Goal: Information Seeking & Learning: Learn about a topic

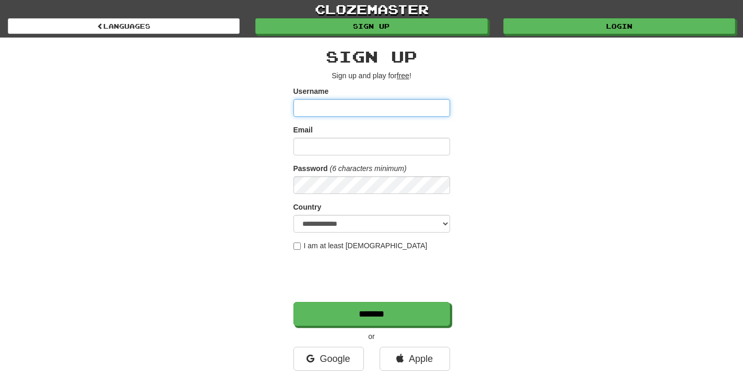
click at [389, 103] on input "Username" at bounding box center [371, 108] width 157 height 18
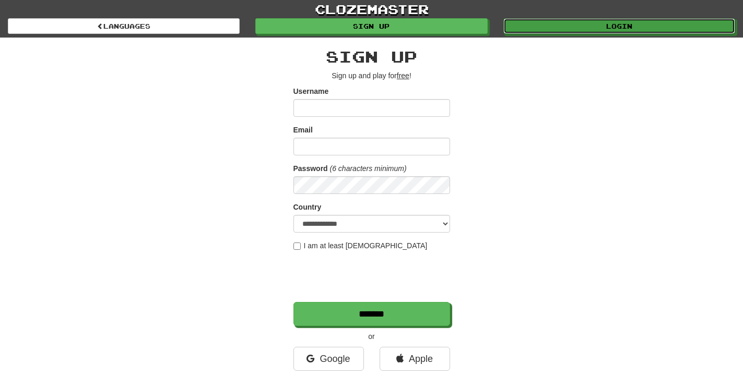
click at [610, 18] on div "Login" at bounding box center [618, 26] width 247 height 16
click at [606, 20] on link "Login" at bounding box center [620, 27] width 232 height 16
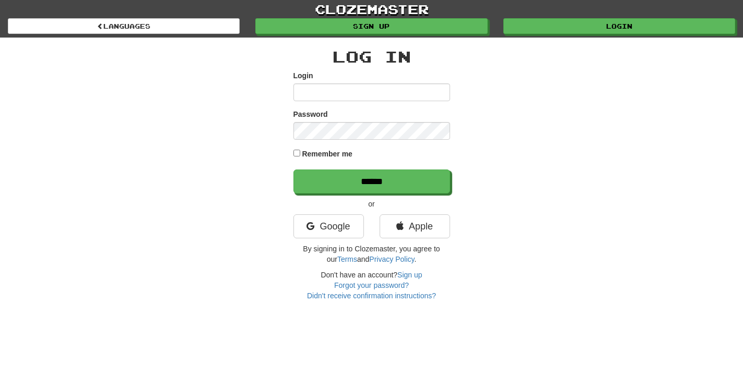
click at [402, 95] on input "Login" at bounding box center [371, 93] width 157 height 18
type input "**********"
click at [365, 119] on div "Password" at bounding box center [371, 124] width 157 height 31
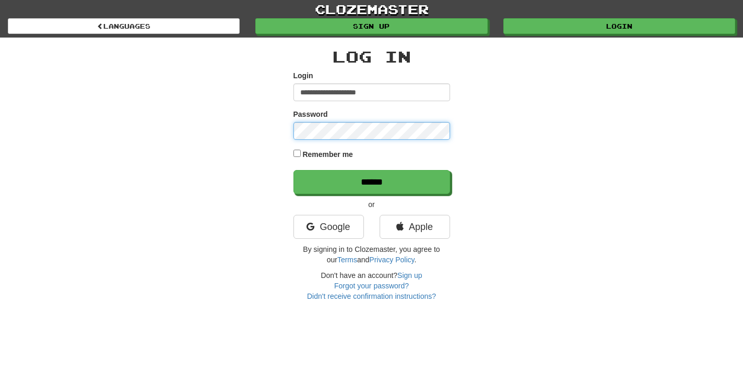
click at [293, 170] on input "******" at bounding box center [371, 182] width 157 height 24
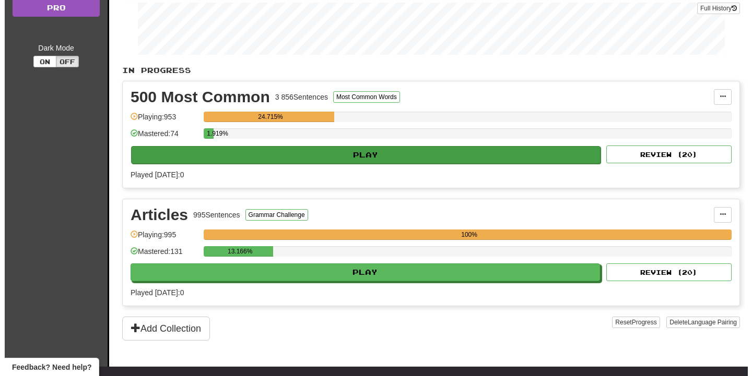
scroll to position [160, 0]
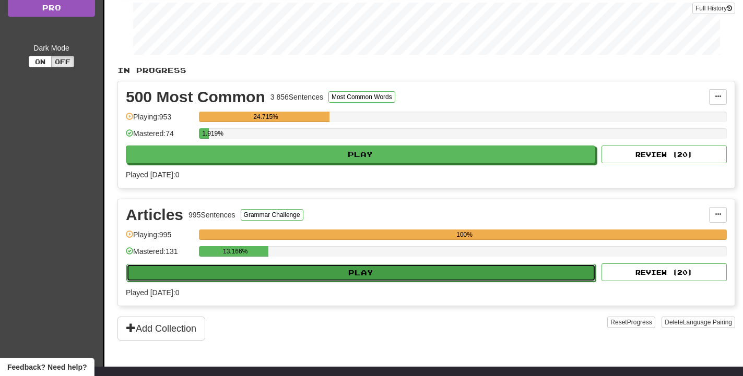
click at [410, 273] on button "Play" at bounding box center [360, 273] width 469 height 18
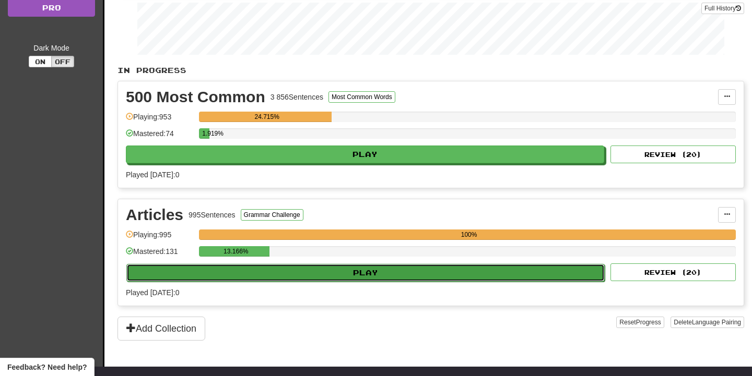
select select "**"
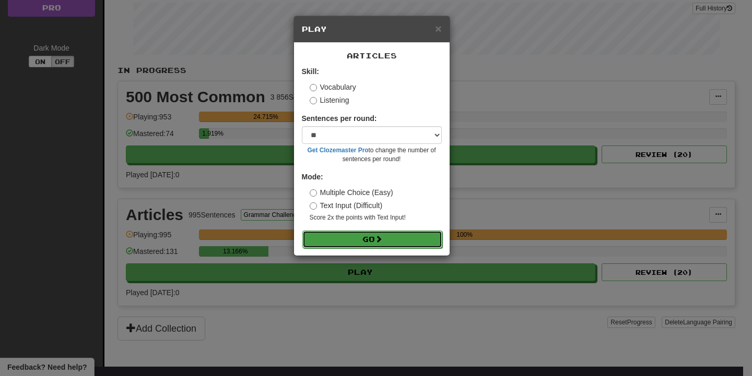
click at [414, 232] on button "Go" at bounding box center [372, 240] width 140 height 18
click at [414, 237] on button "Go" at bounding box center [372, 240] width 140 height 18
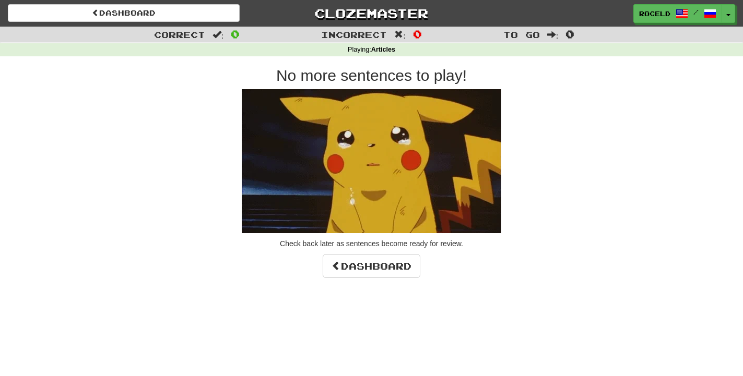
click at [390, 281] on div "Dashboard Clozemaster roceld / Toggle Dropdown Dashboard Leaderboard Activity F…" at bounding box center [371, 188] width 743 height 376
click at [394, 271] on link "Dashboard" at bounding box center [372, 266] width 98 height 24
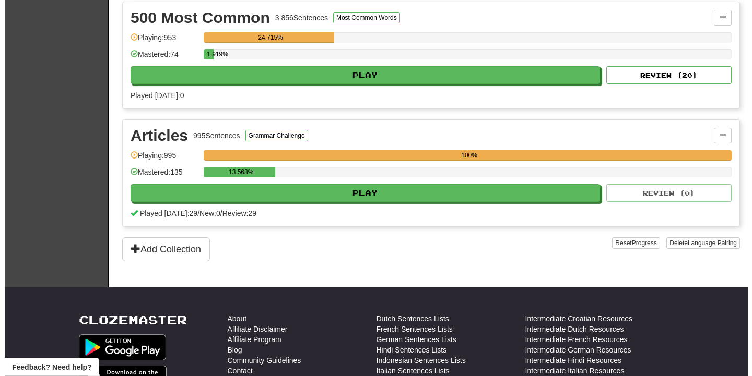
scroll to position [266, 0]
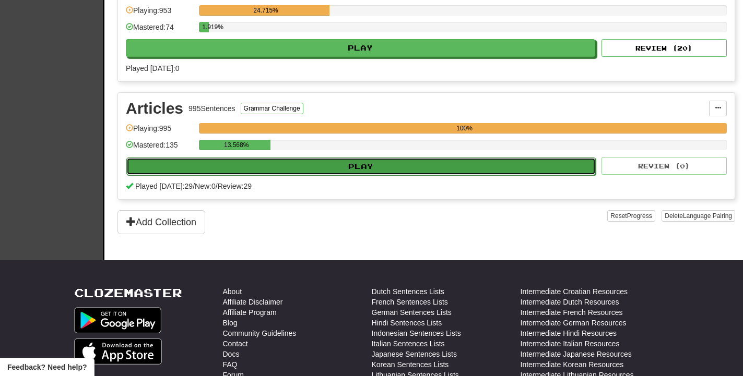
click at [337, 168] on button "Play" at bounding box center [360, 167] width 469 height 18
select select "**"
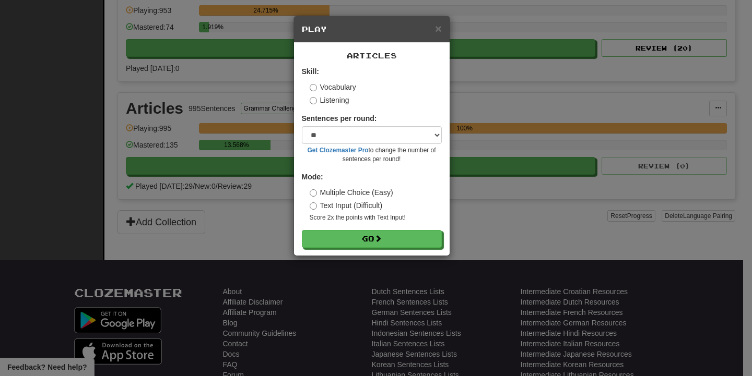
click at [247, 63] on div "× Play Articles Skill: Vocabulary Listening Sentences per round: * ** ** ** ** …" at bounding box center [376, 188] width 752 height 376
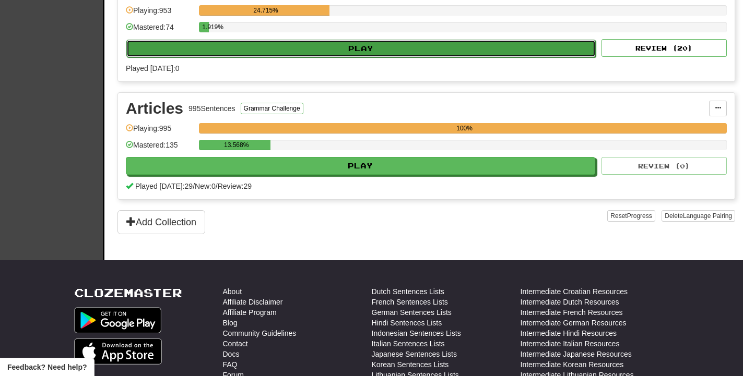
click at [271, 52] on button "Play" at bounding box center [360, 49] width 469 height 18
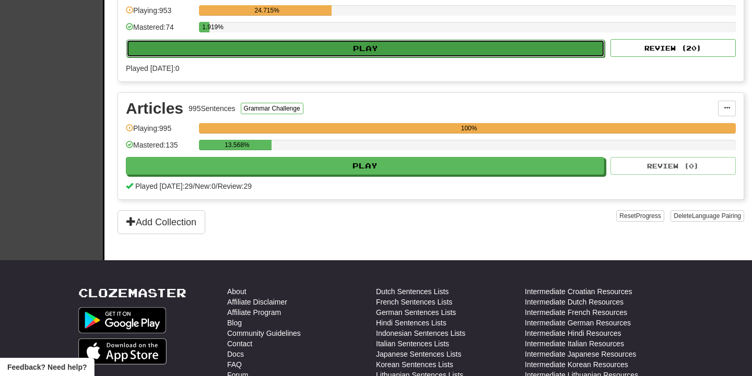
select select "**"
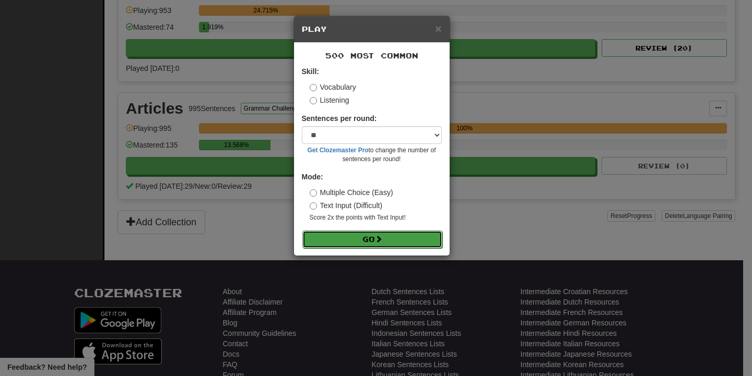
click at [400, 240] on button "Go" at bounding box center [372, 240] width 140 height 18
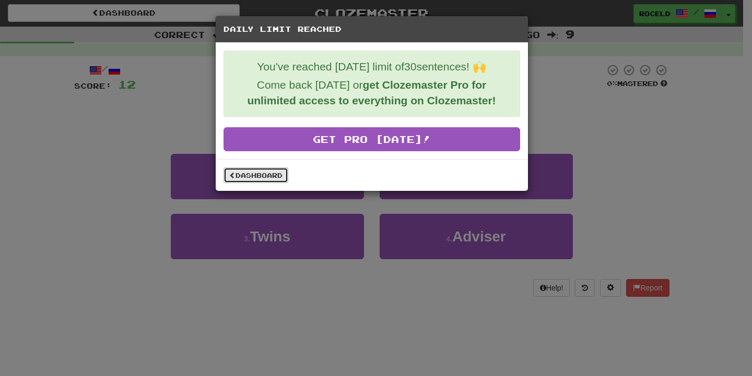
click at [283, 175] on link "Dashboard" at bounding box center [255, 176] width 65 height 16
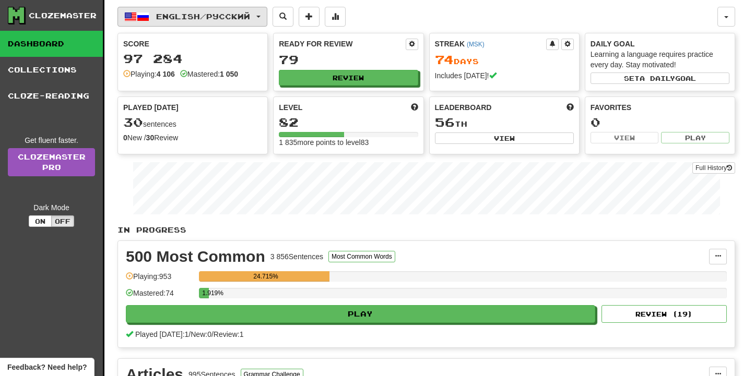
click at [241, 15] on span "English / Русский" at bounding box center [203, 16] width 94 height 9
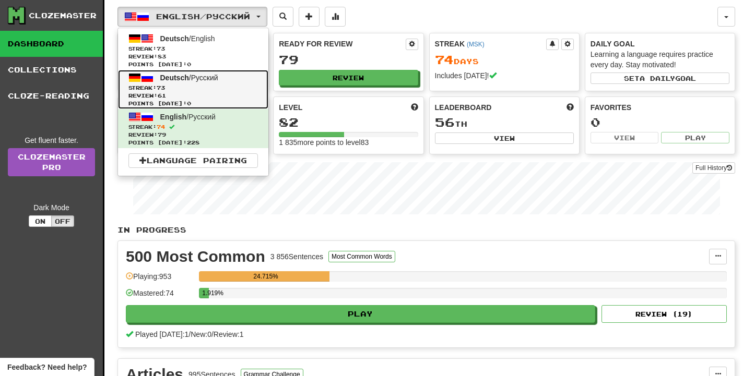
click at [228, 83] on link "Deutsch / Русский Streak: 73 Review: 61 Points today: 0" at bounding box center [193, 89] width 150 height 39
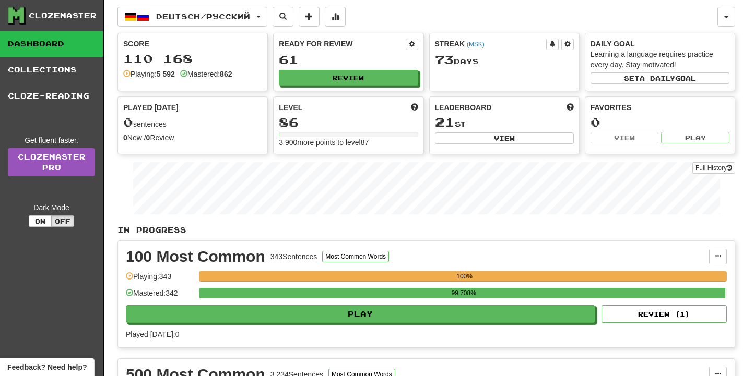
click at [226, 2] on div "Deutsch / Русский Deutsch / English Streak: 73 Review: 83 Points today: 0 Deuts…" at bounding box center [426, 263] width 618 height 527
click at [225, 11] on button "Deutsch / Русский" at bounding box center [192, 17] width 150 height 20
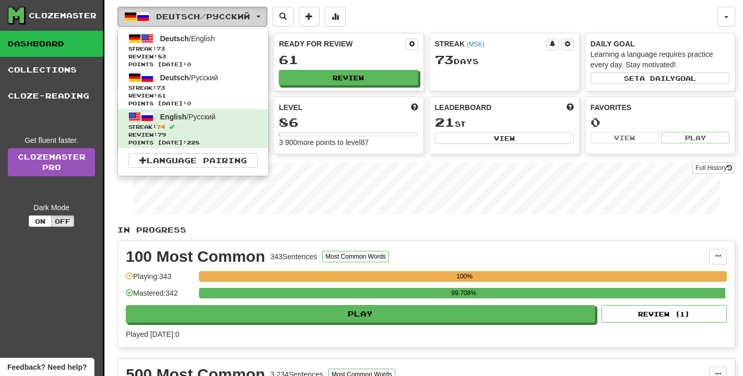
click at [225, 11] on button "Deutsch / Русский" at bounding box center [192, 17] width 150 height 20
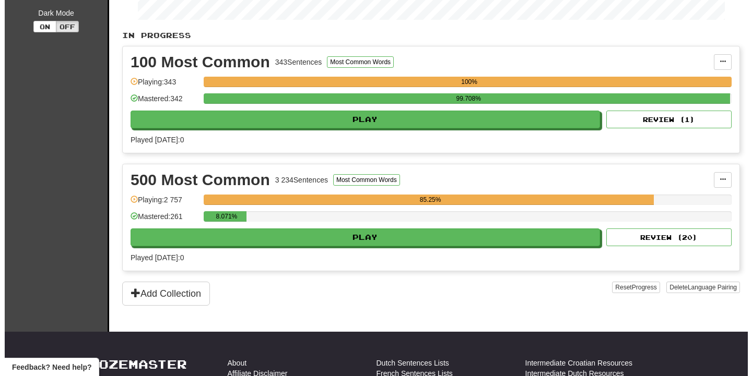
scroll to position [213, 0]
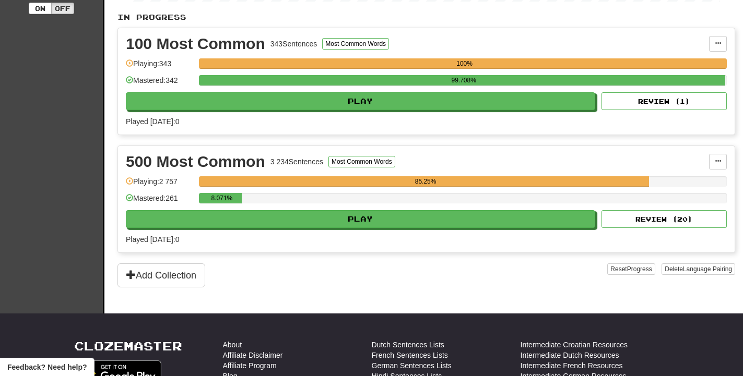
click at [368, 208] on div "8.071%" at bounding box center [463, 201] width 528 height 17
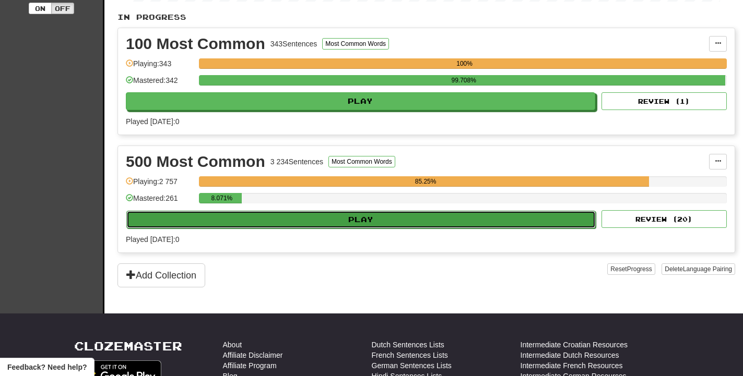
click at [369, 217] on button "Play" at bounding box center [360, 220] width 469 height 18
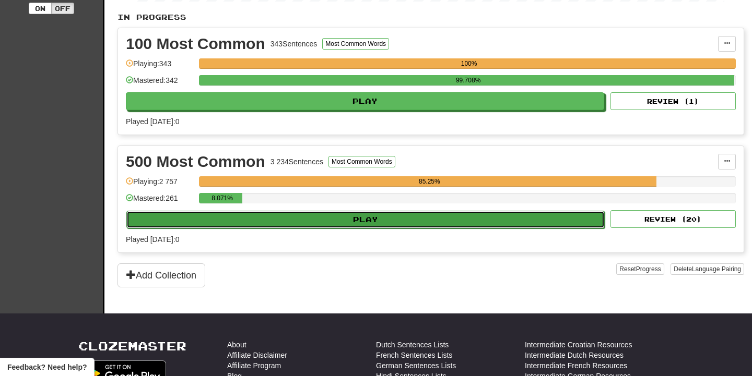
select select "**"
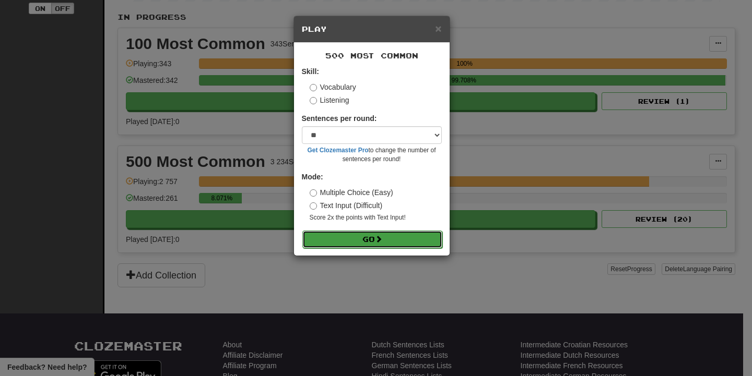
click at [419, 233] on button "Go" at bounding box center [372, 240] width 140 height 18
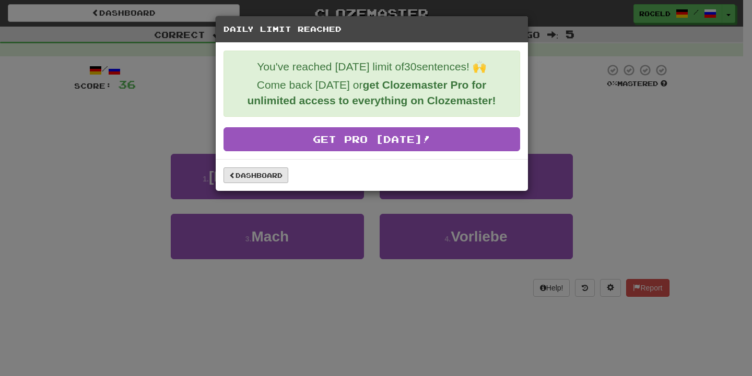
click at [262, 168] on div "Dashboard" at bounding box center [372, 175] width 312 height 32
click at [262, 169] on link "Dashboard" at bounding box center [255, 176] width 65 height 16
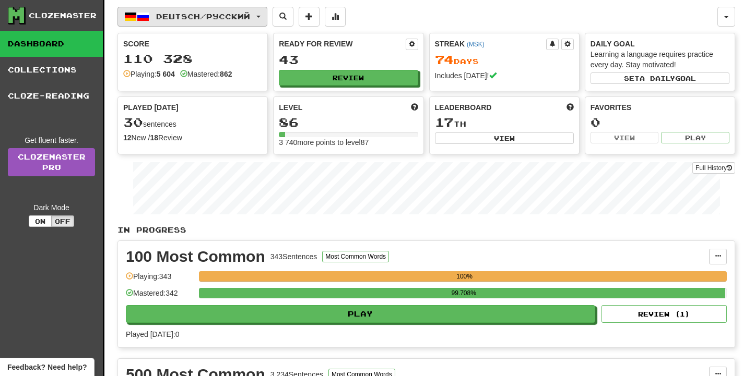
click at [238, 13] on span "Deutsch / Русский" at bounding box center [203, 16] width 94 height 9
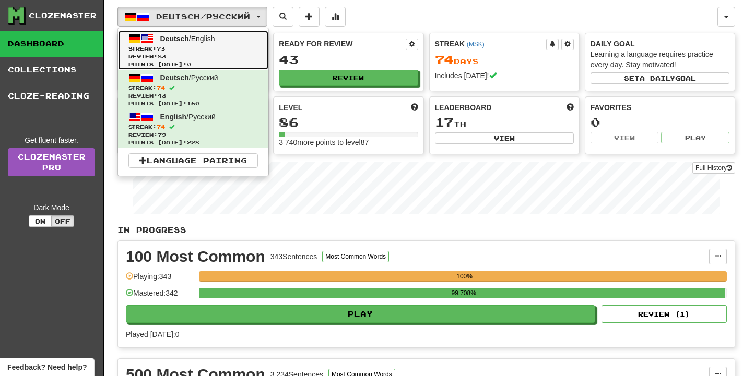
click at [225, 46] on span "Streak: 73" at bounding box center [192, 49] width 129 height 8
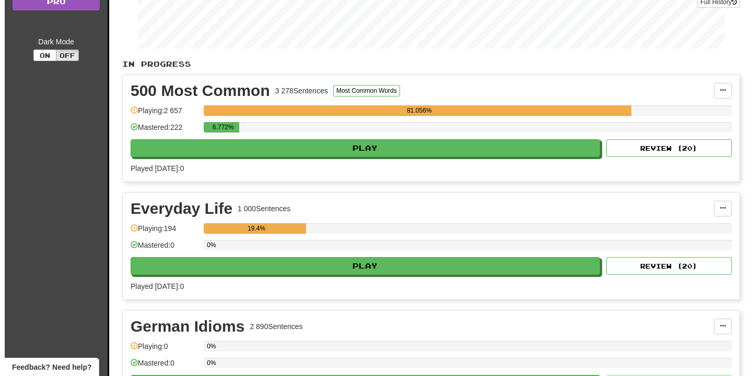
scroll to position [266, 0]
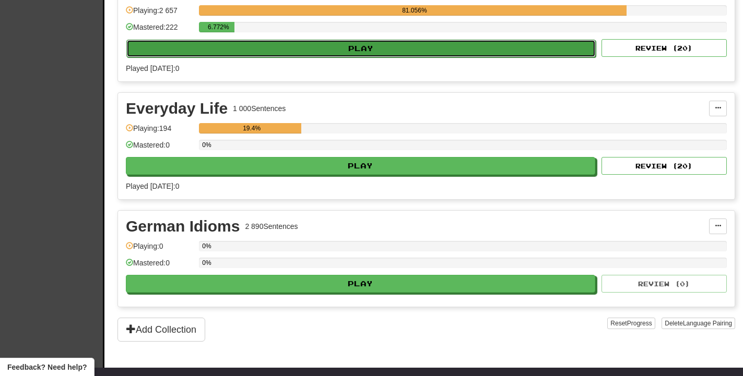
click at [323, 49] on button "Play" at bounding box center [360, 49] width 469 height 18
select select "**"
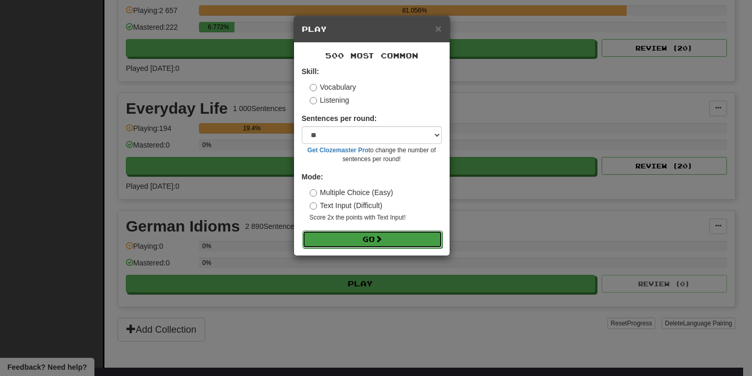
click at [407, 232] on button "Go" at bounding box center [372, 240] width 140 height 18
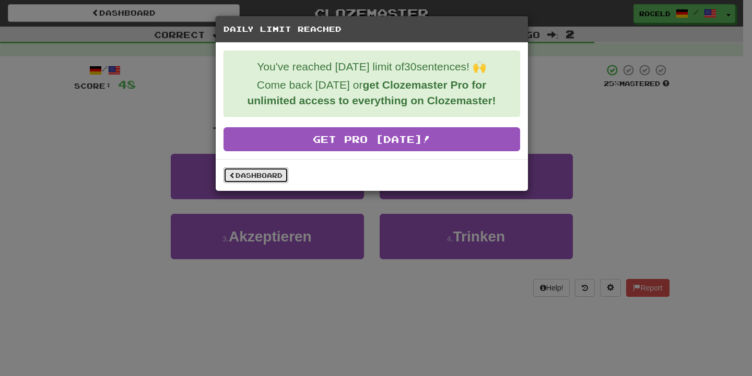
click at [278, 170] on link "Dashboard" at bounding box center [255, 176] width 65 height 16
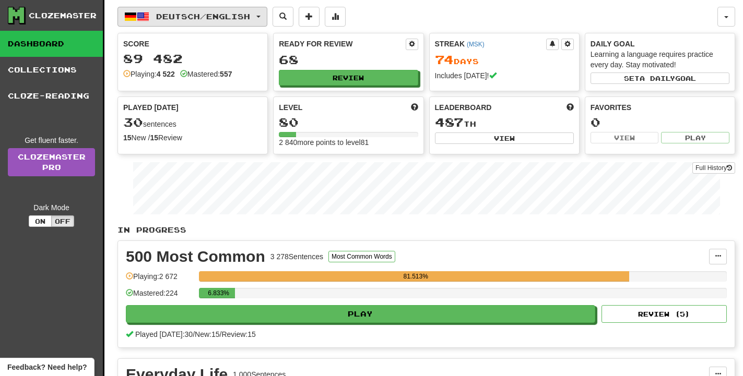
click at [194, 23] on button "Deutsch / English" at bounding box center [192, 17] width 150 height 20
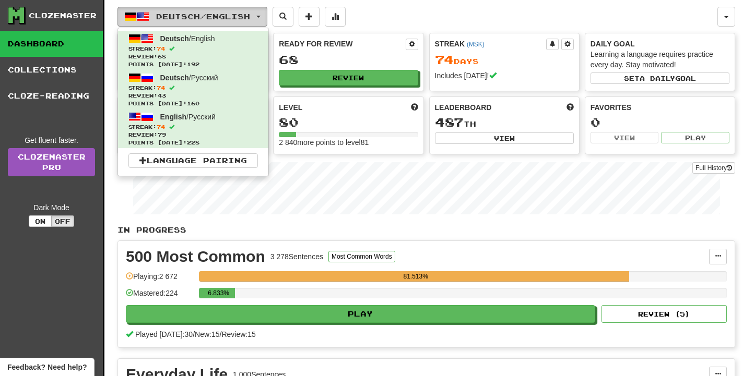
click at [194, 19] on span "Deutsch / English" at bounding box center [203, 16] width 94 height 9
